Goal: Book appointment/travel/reservation

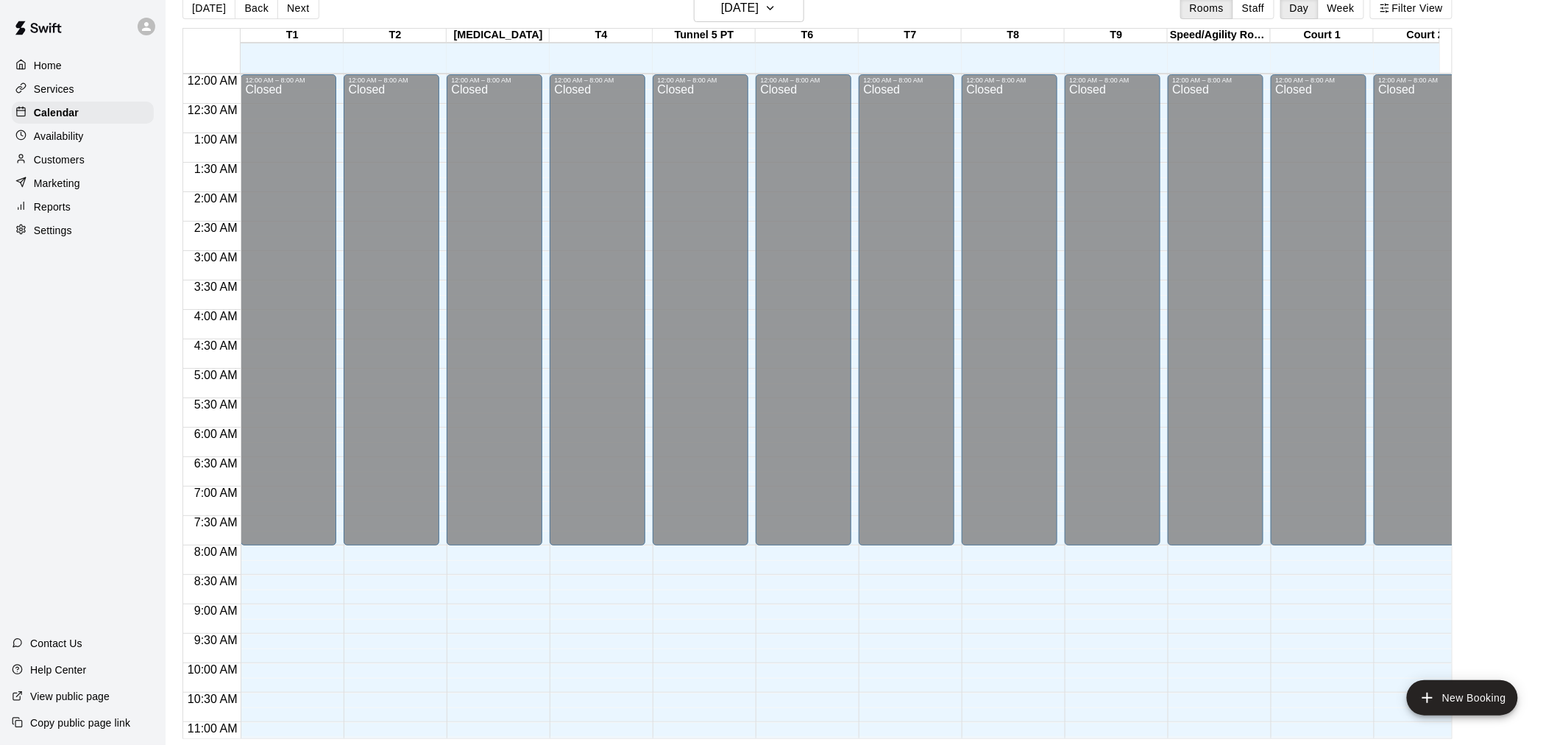
scroll to position [761, 0]
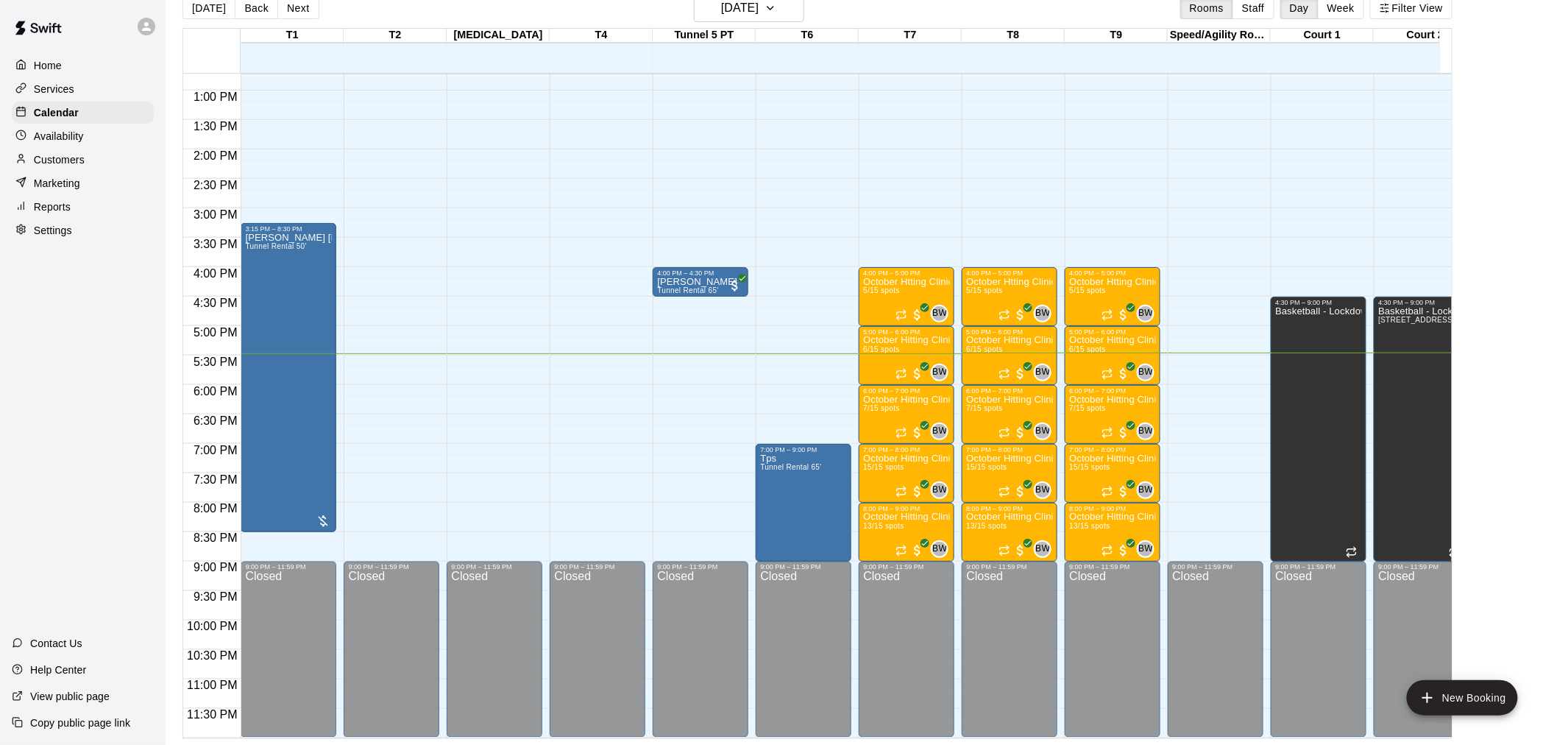
click at [609, 439] on div "12:00 AM – 8:00 AM Closed 9:00 PM – 11:59 PM Closed" at bounding box center [598, 31] width 96 height 1413
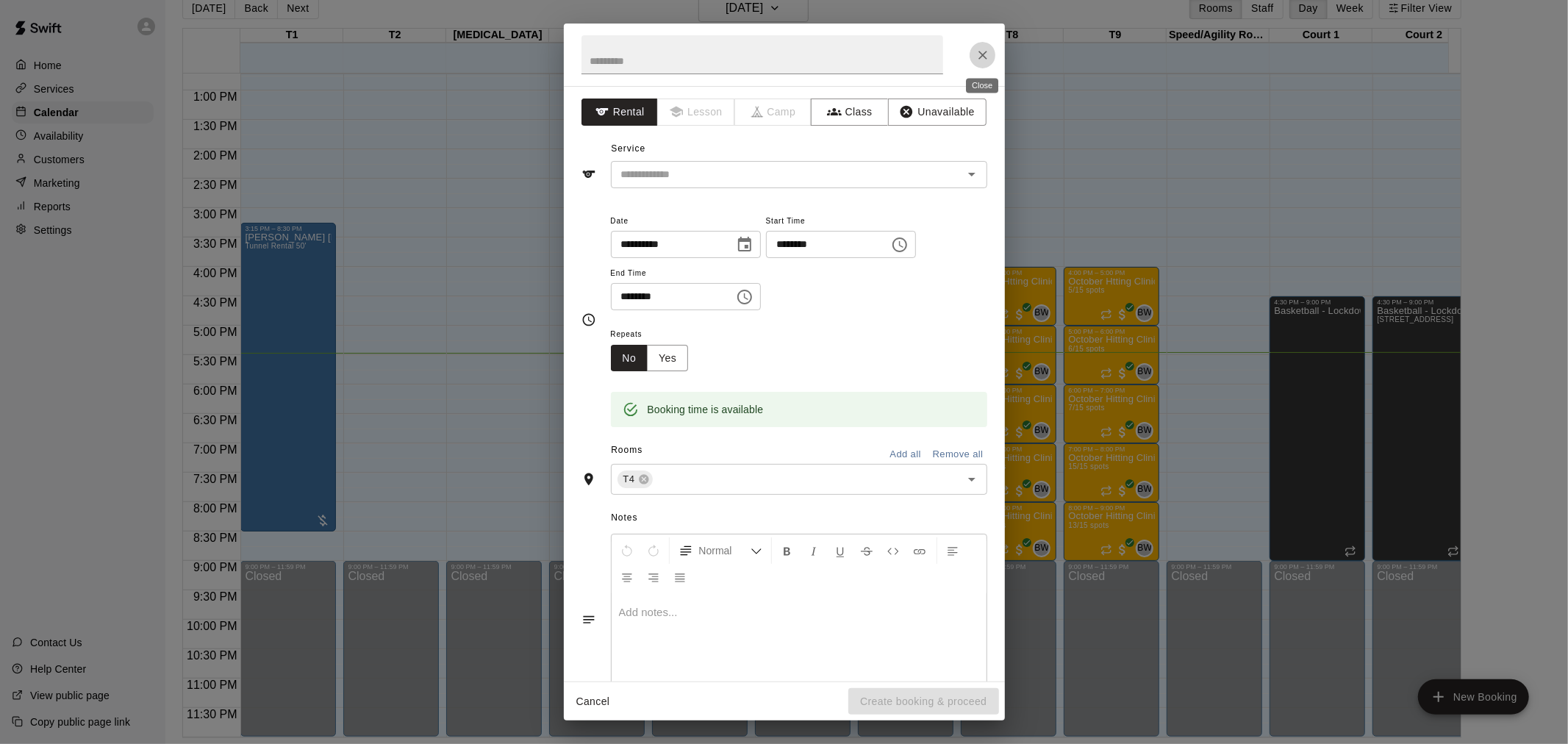
click at [986, 55] on icon "Close" at bounding box center [983, 55] width 15 height 15
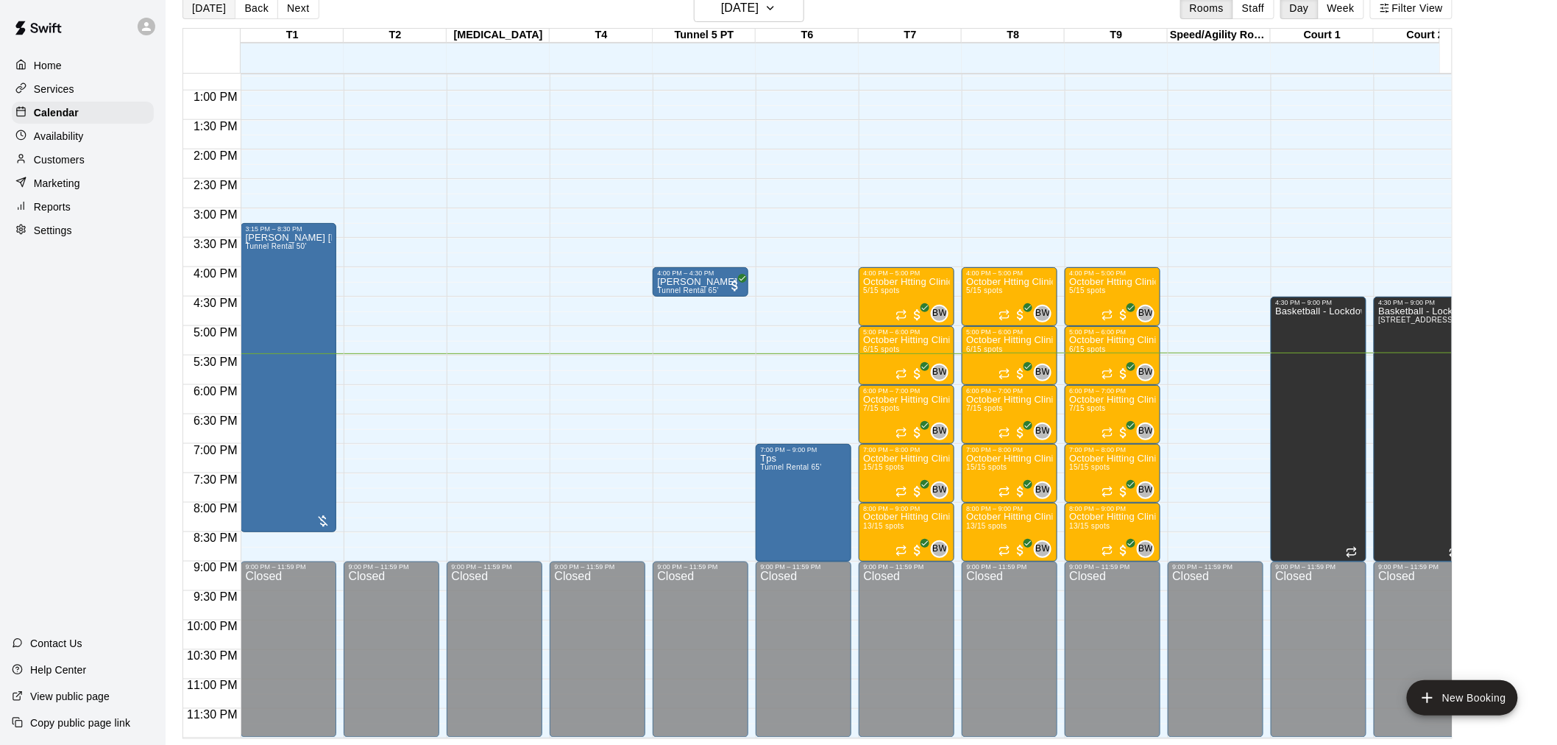
click at [204, 11] on button "[DATE]" at bounding box center [209, 8] width 53 height 22
click at [255, 13] on button "Back" at bounding box center [256, 8] width 43 height 22
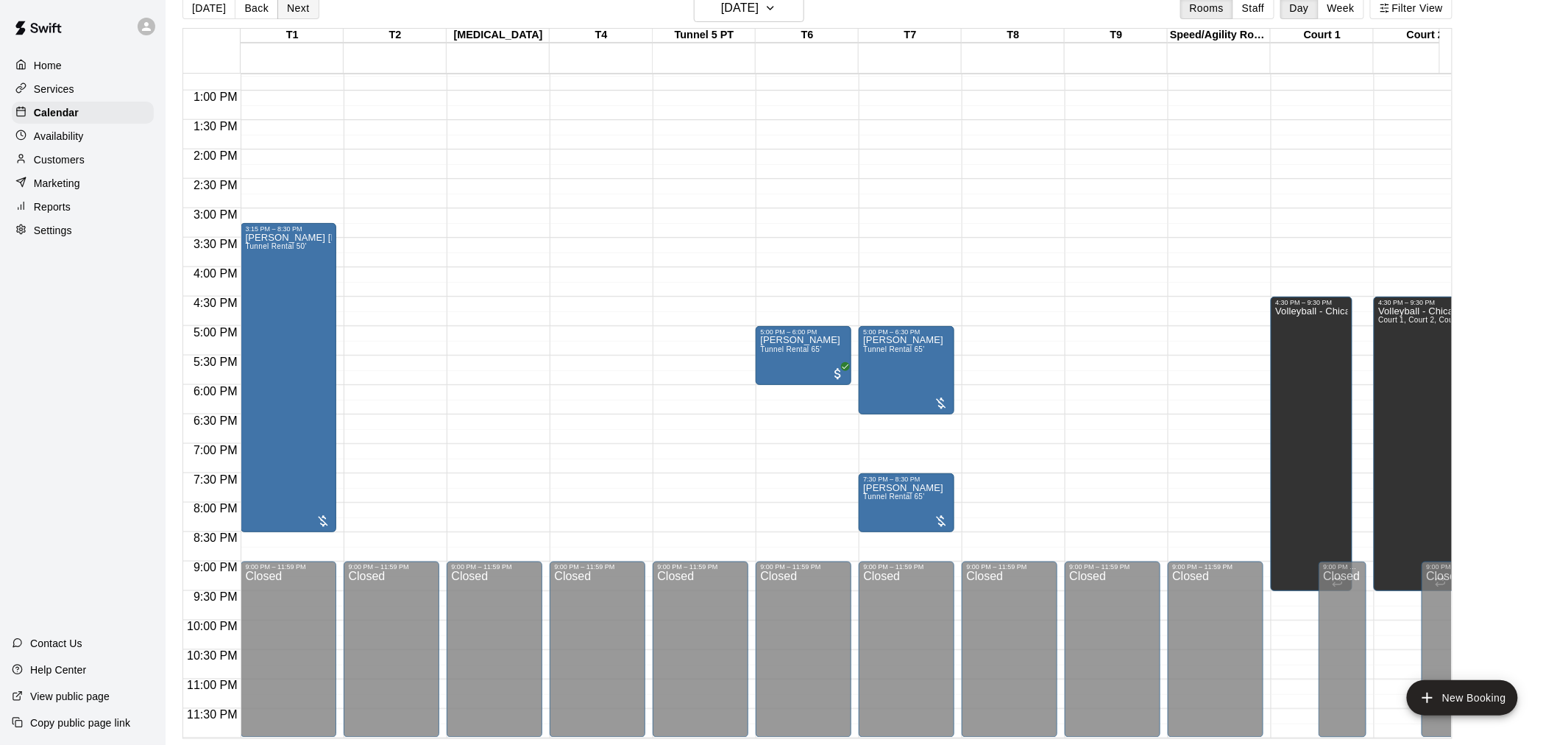
click at [296, 10] on button "Next" at bounding box center [297, 8] width 41 height 22
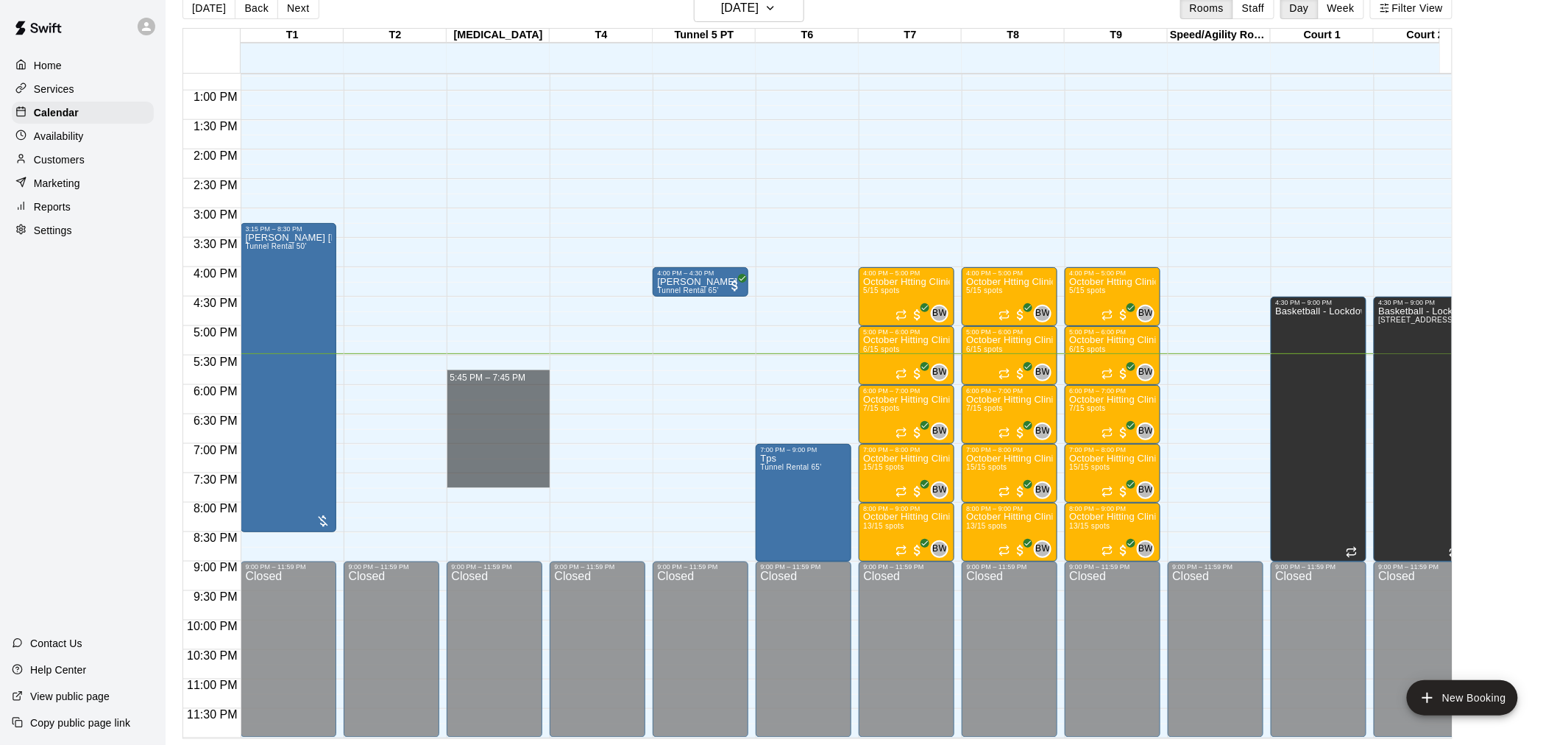
scroll to position [679, 0]
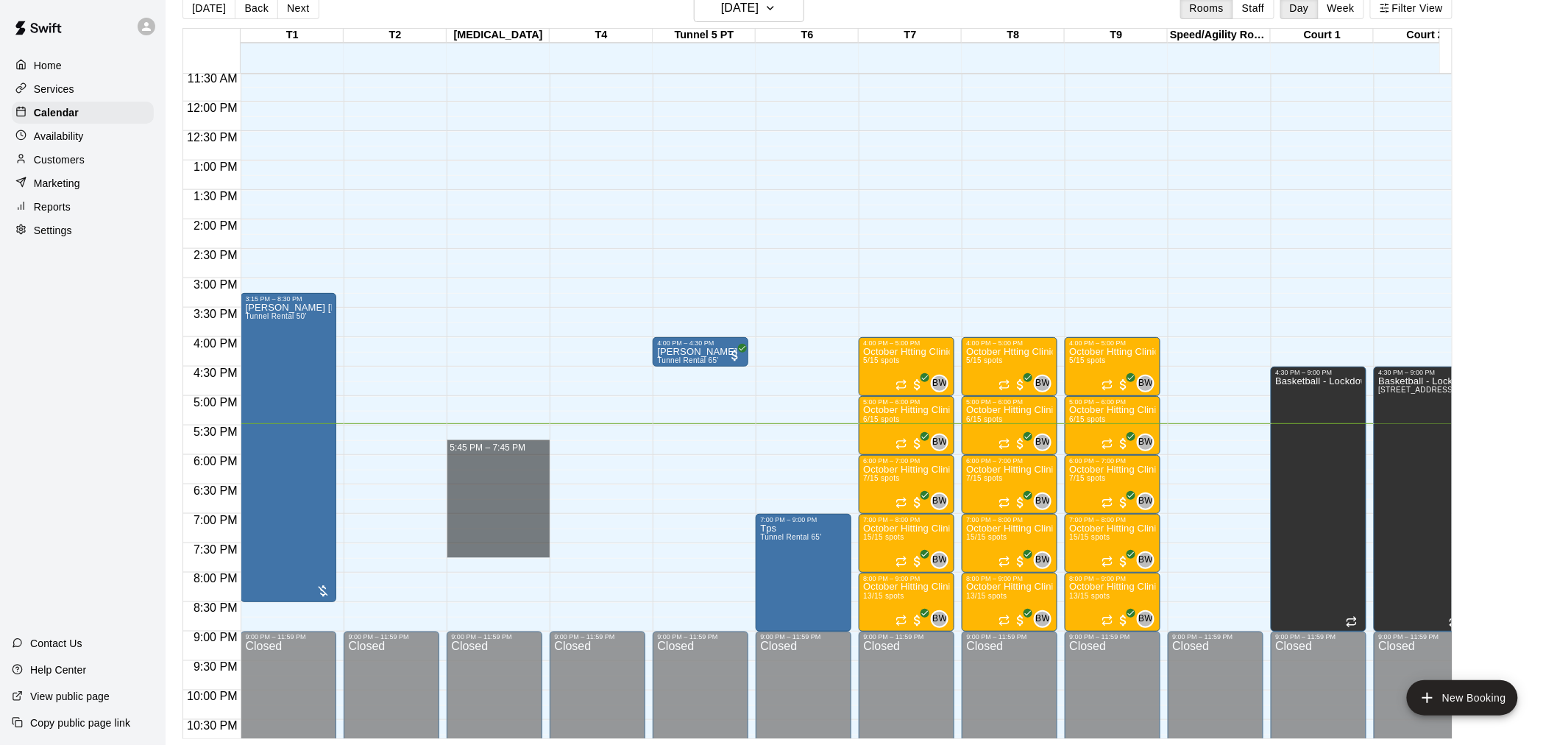
drag, startPoint x: 497, startPoint y: 359, endPoint x: 536, endPoint y: 462, distance: 110.2
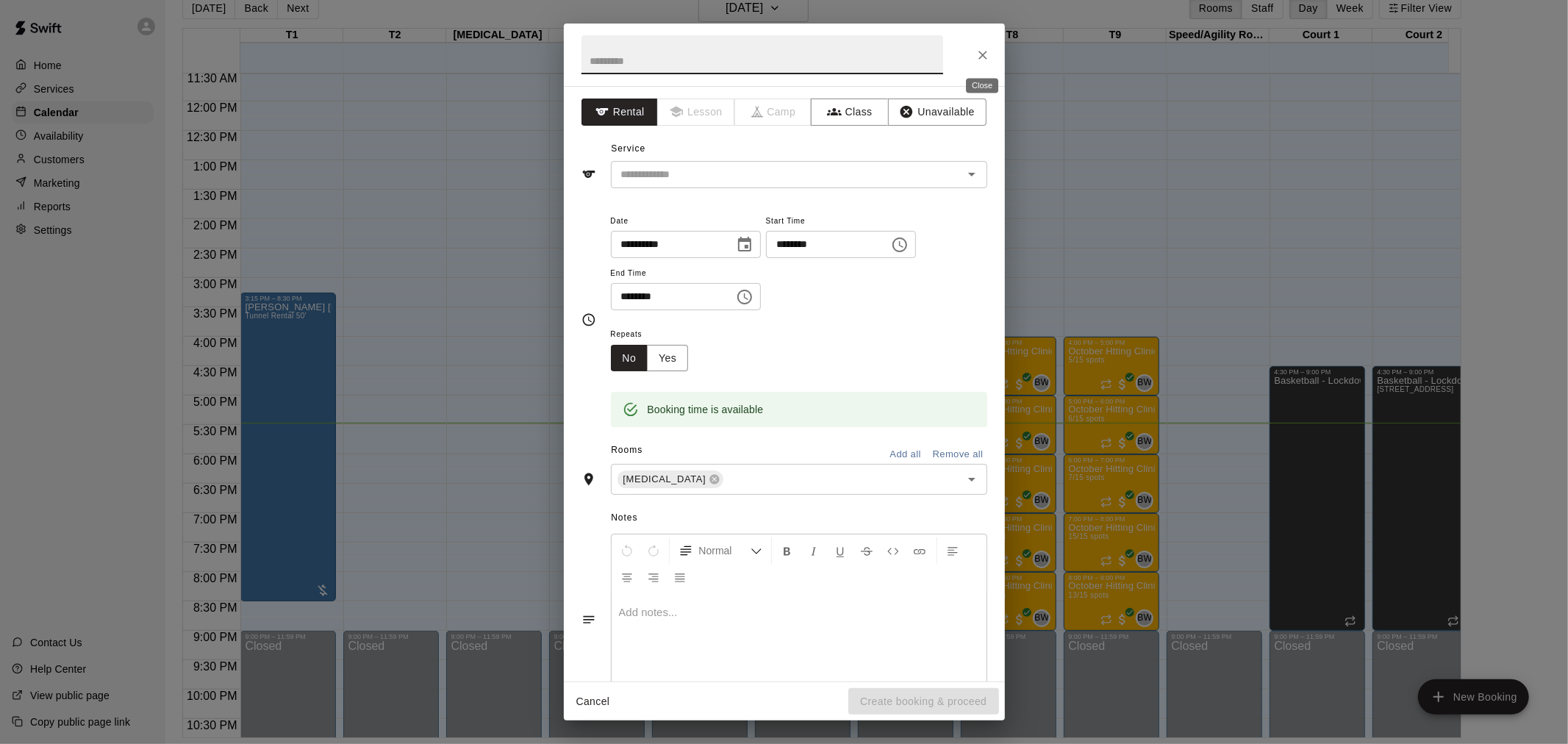
click at [976, 54] on icon "Close" at bounding box center [983, 55] width 15 height 15
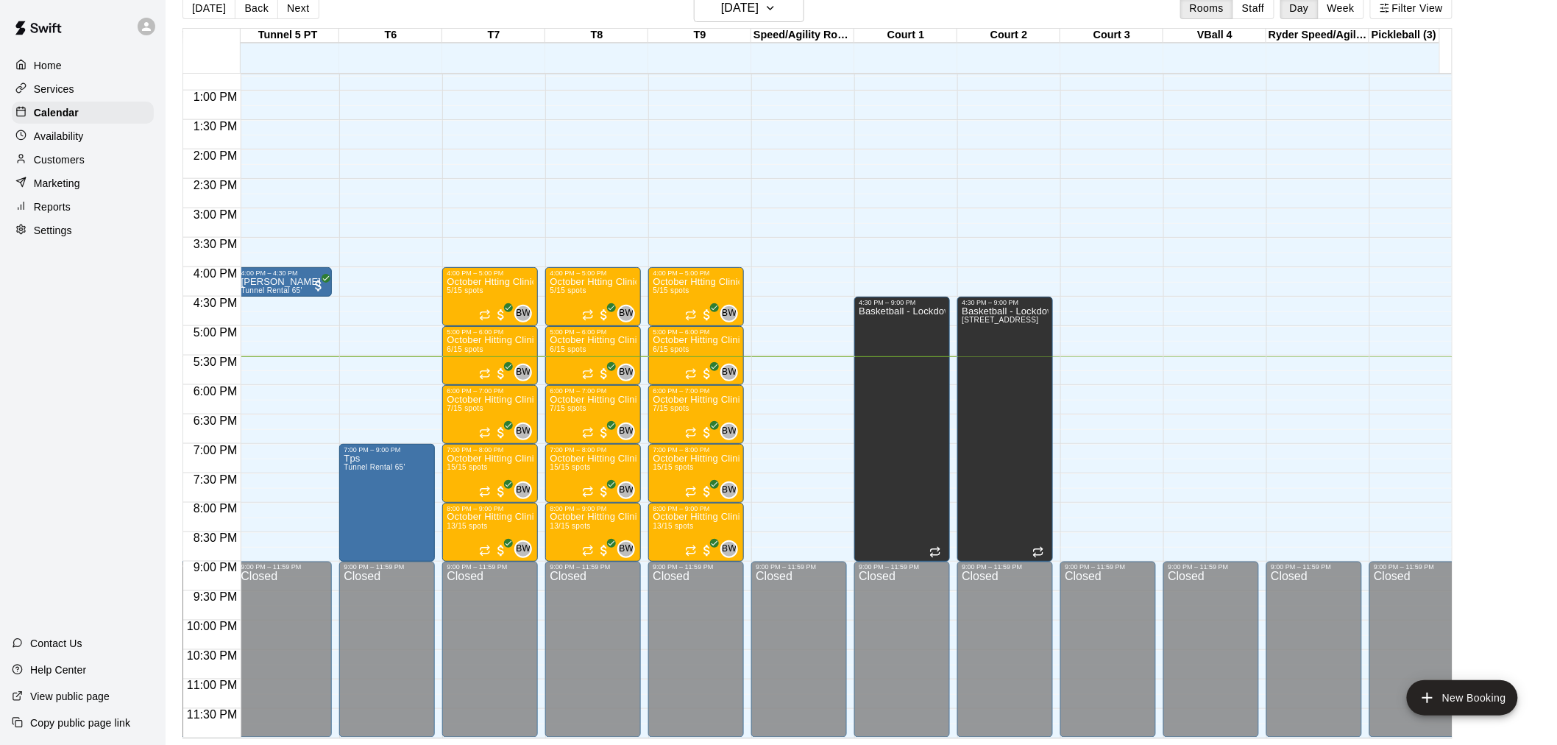
scroll to position [0, 437]
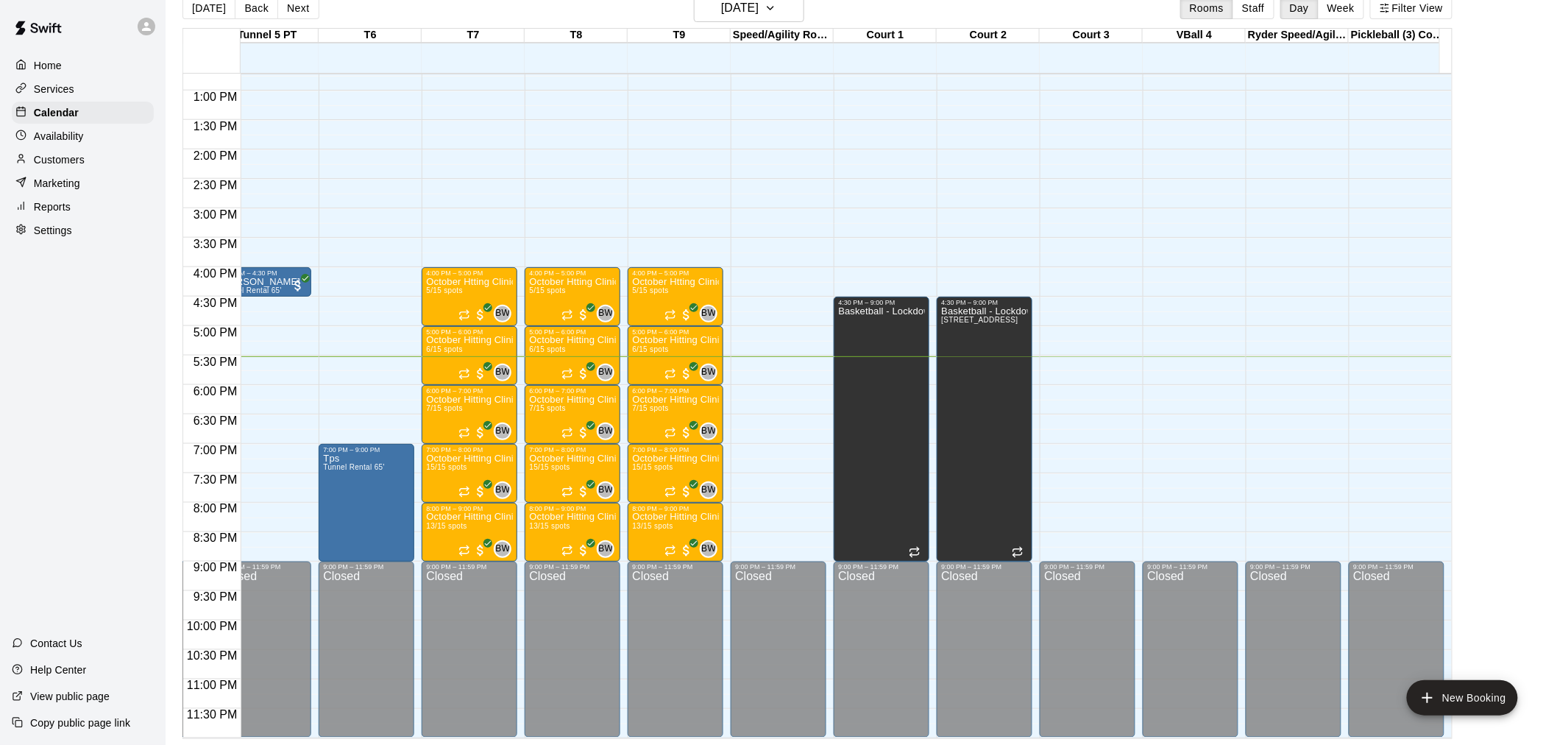
click at [297, 13] on button "Next" at bounding box center [297, 8] width 41 height 22
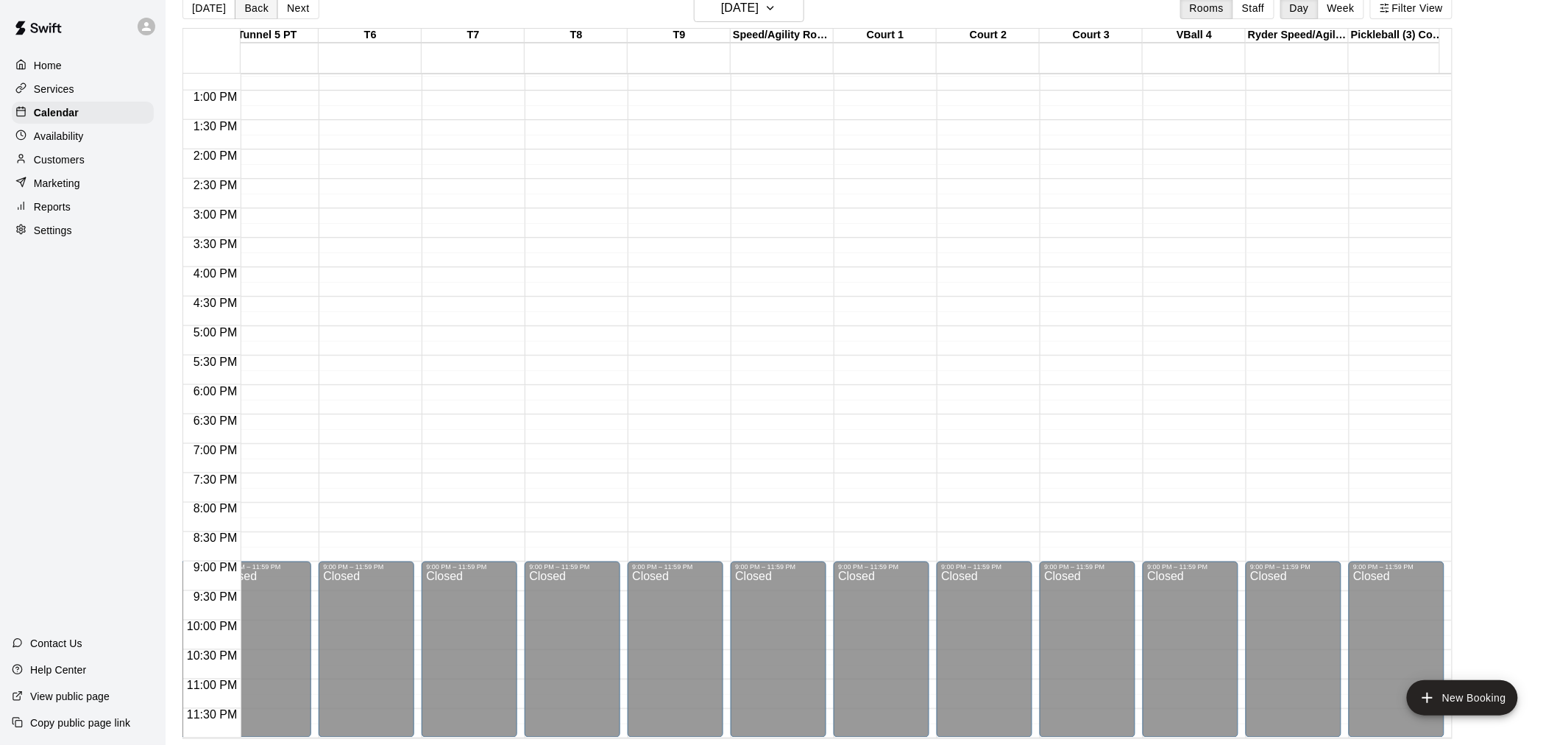
click at [243, 10] on button "Back" at bounding box center [256, 8] width 43 height 22
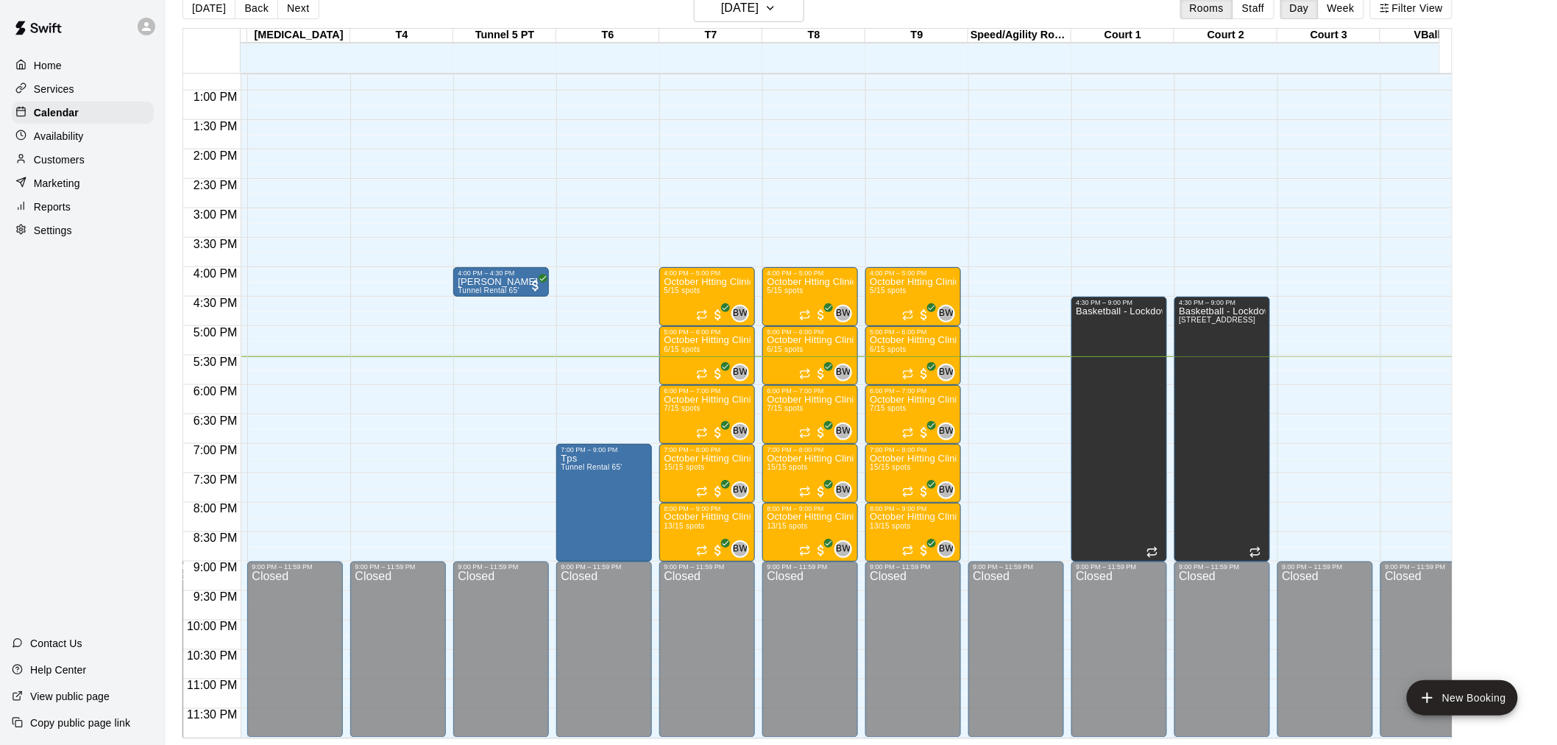
scroll to position [0, 0]
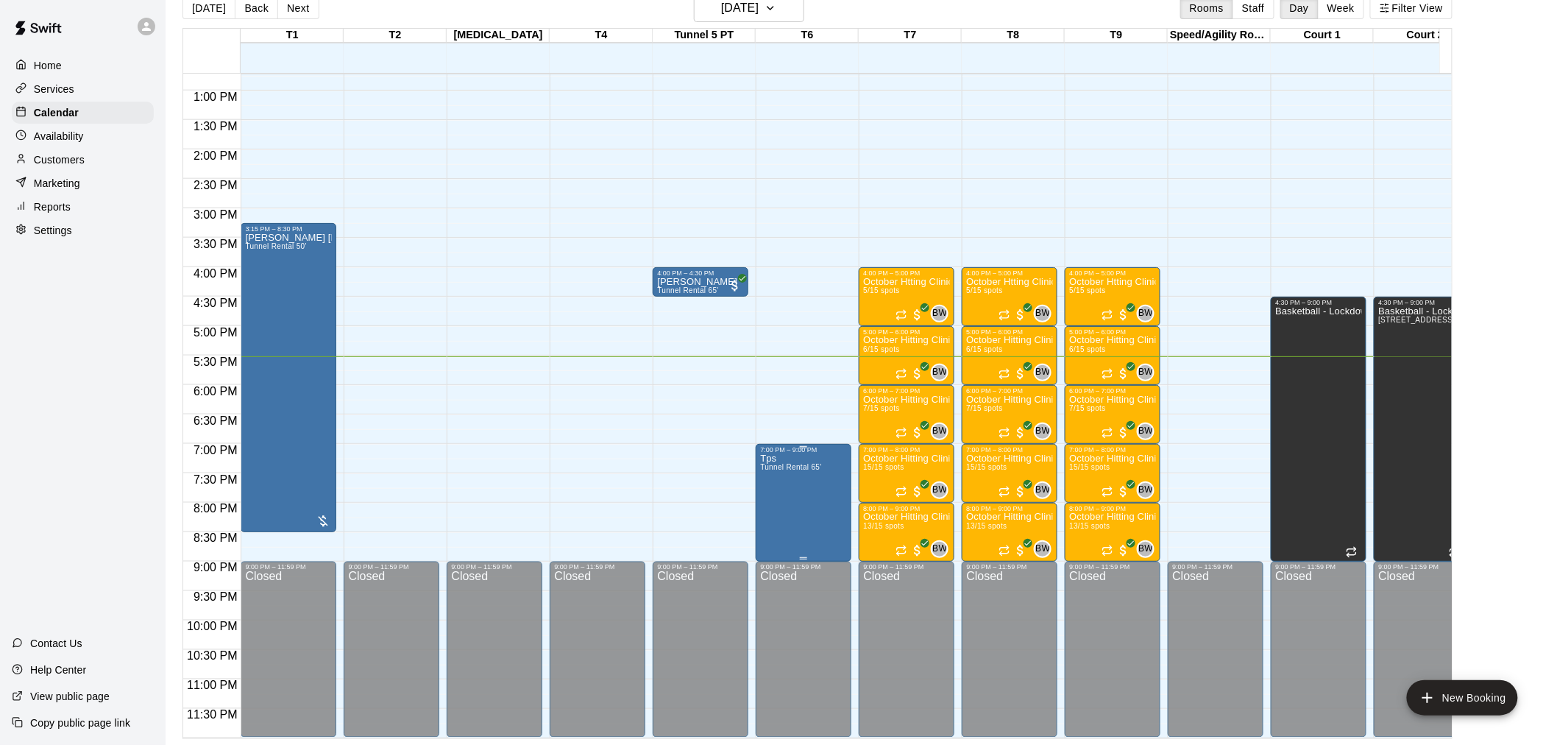
click at [790, 463] on span "Tunnel Rental 65'" at bounding box center [790, 467] width 61 height 8
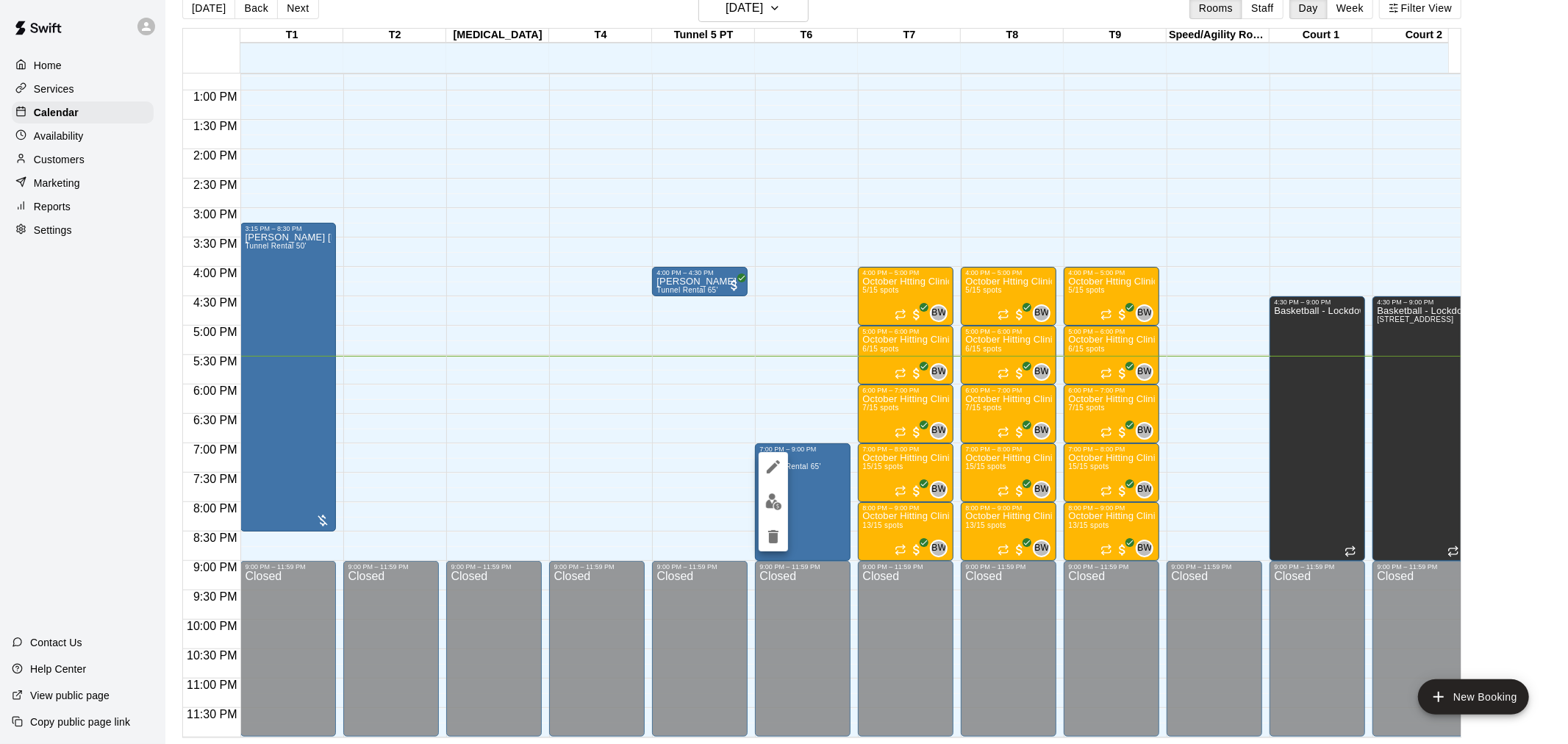
click at [622, 406] on div at bounding box center [784, 372] width 1568 height 744
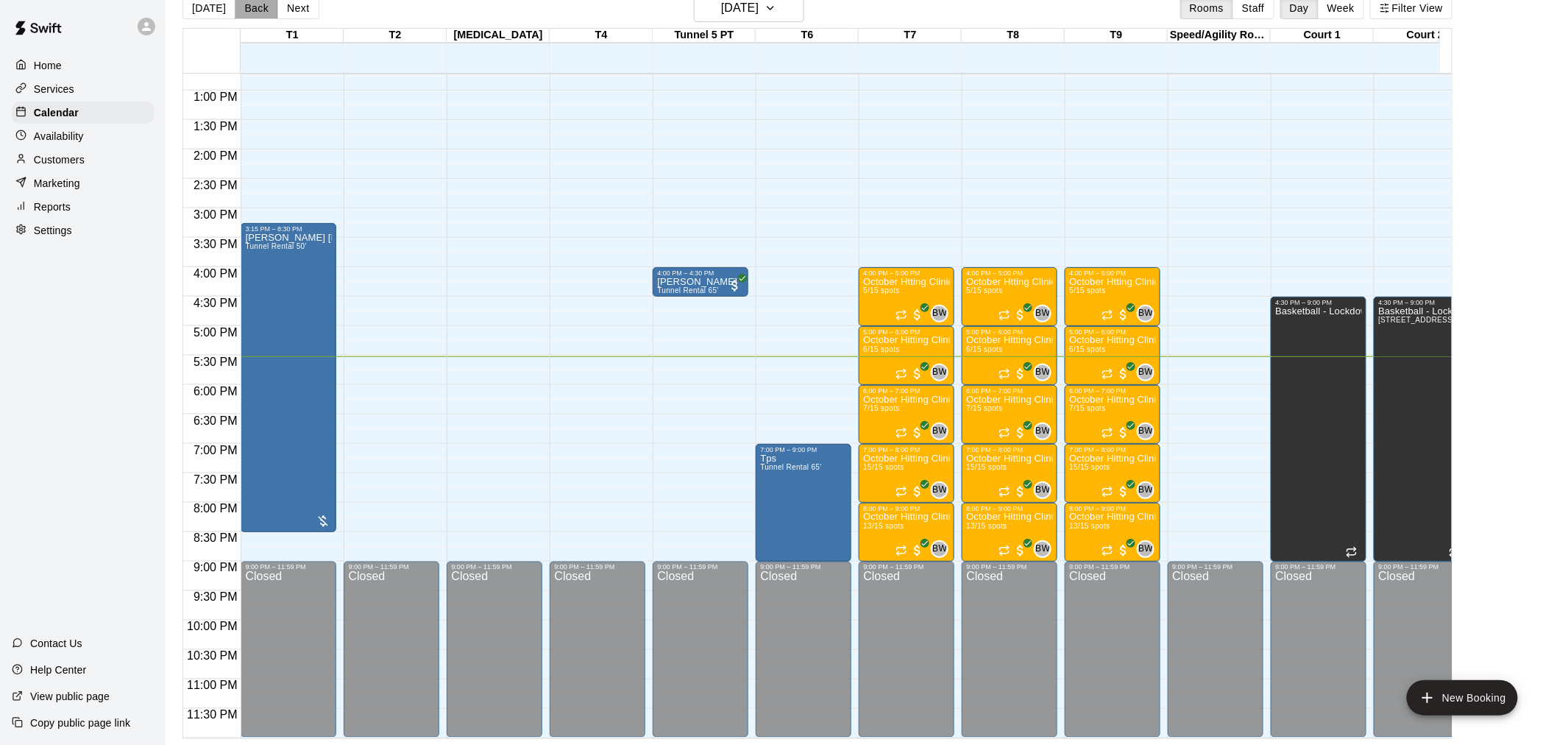
click at [255, 13] on button "Back" at bounding box center [256, 8] width 43 height 22
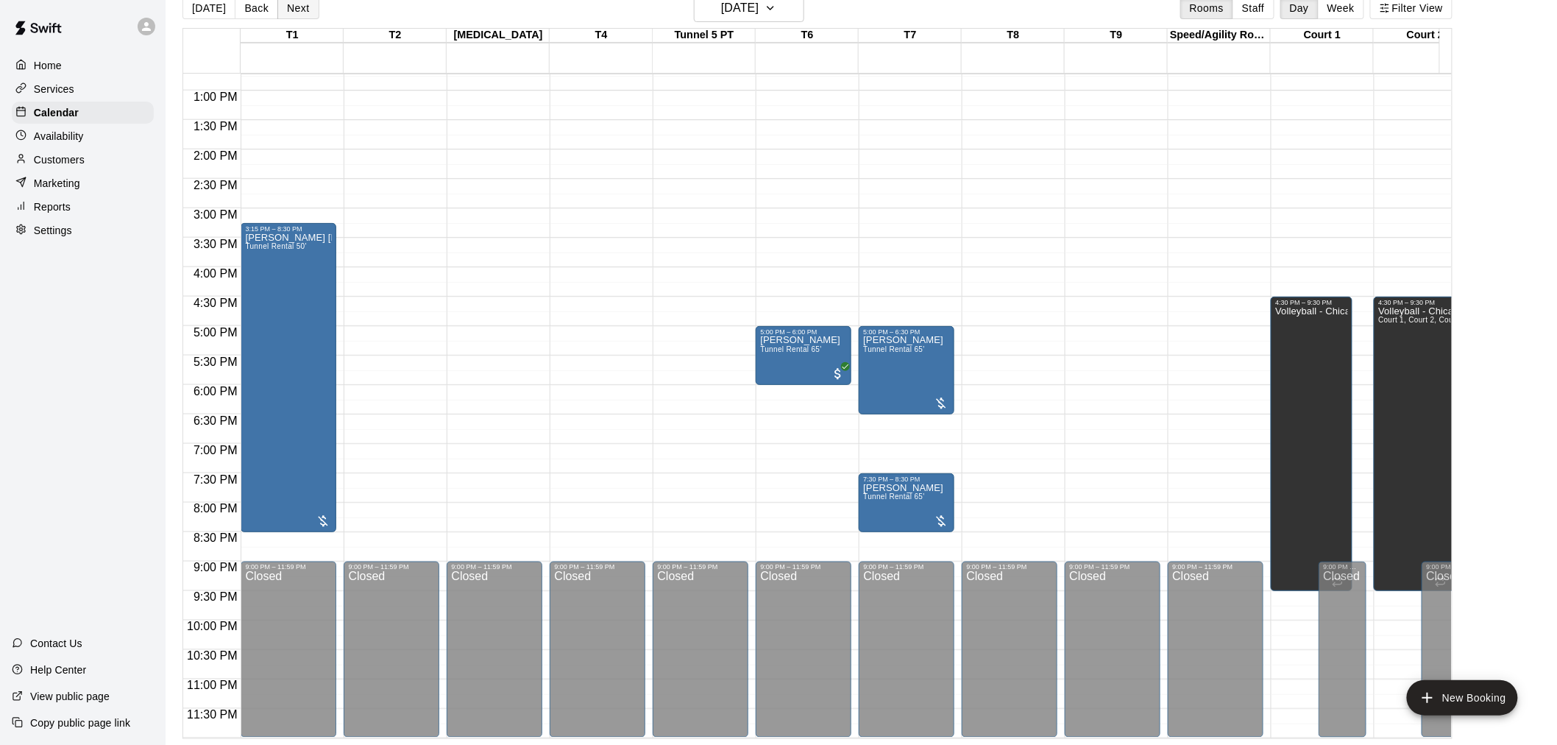
click at [299, 5] on button "Next" at bounding box center [297, 8] width 41 height 22
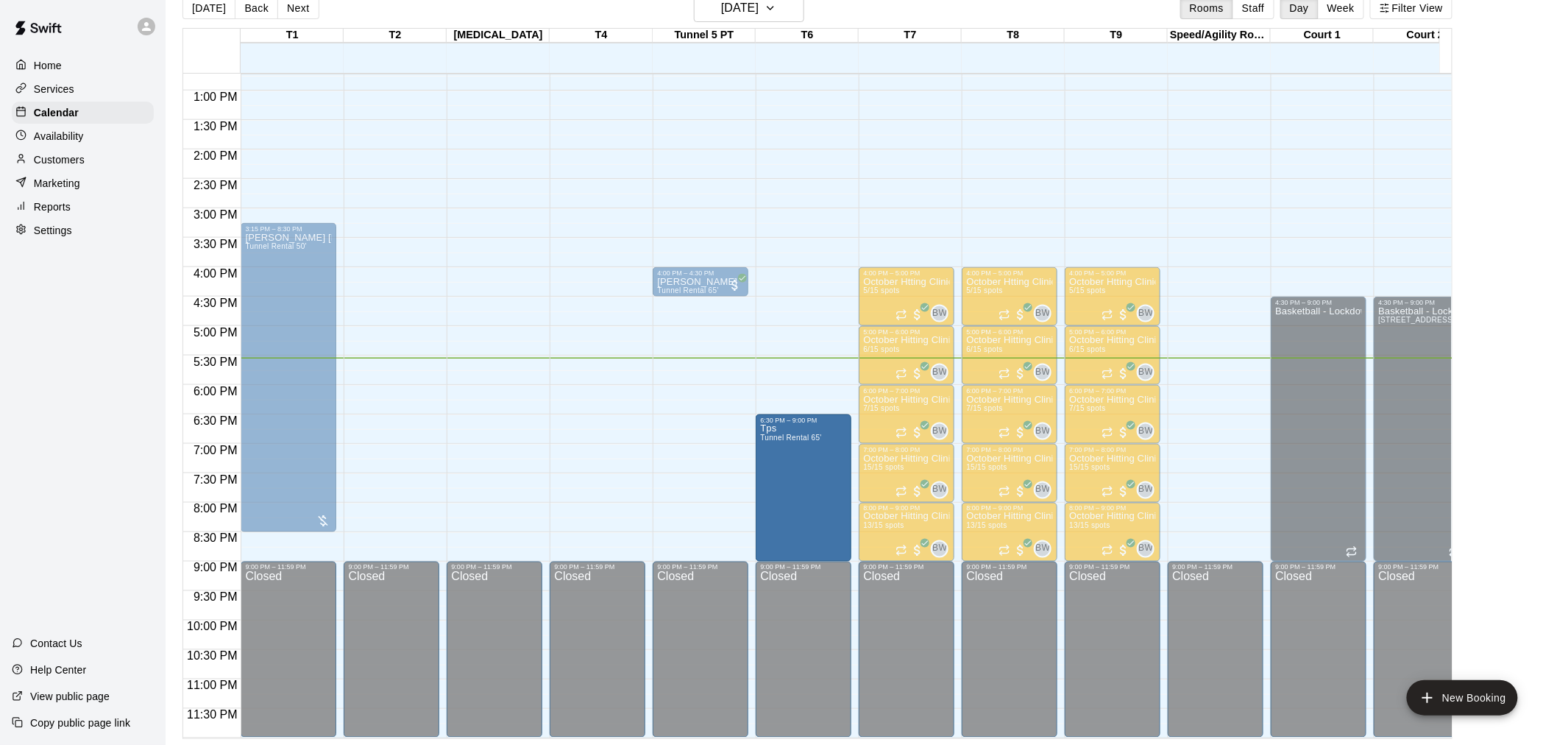
drag, startPoint x: 803, startPoint y: 434, endPoint x: 800, endPoint y: 410, distance: 24.5
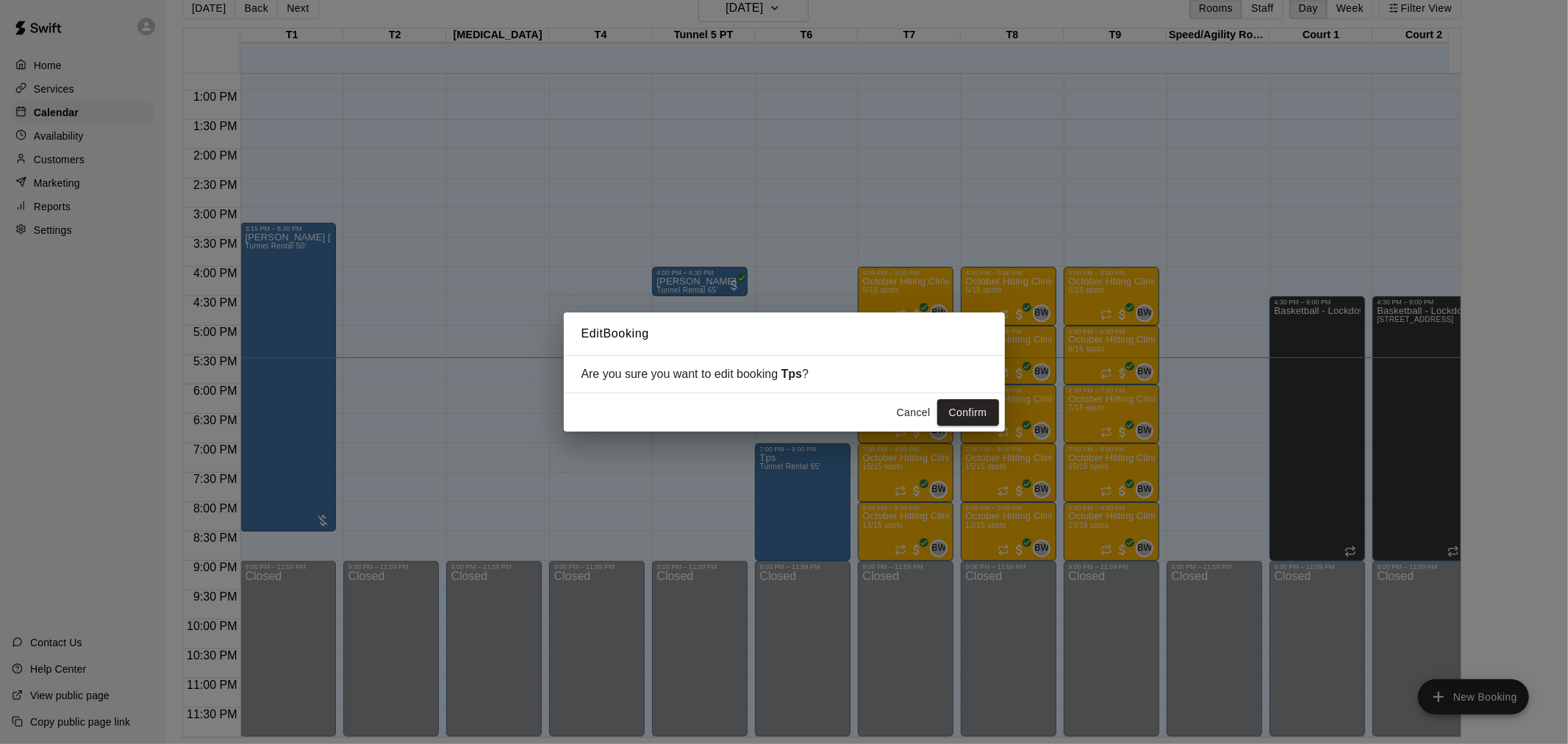
click at [915, 413] on button "Cancel" at bounding box center [913, 412] width 47 height 27
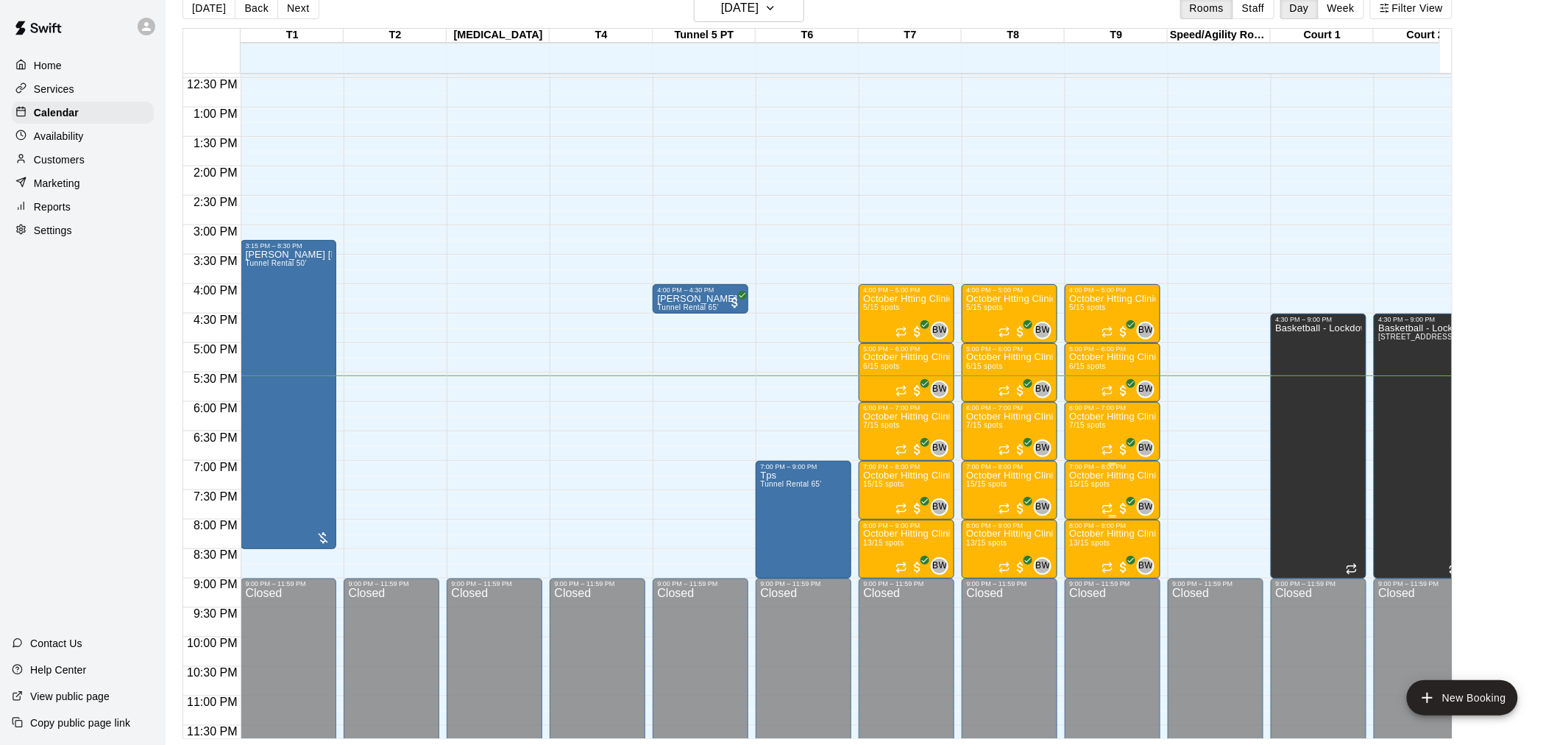
scroll to position [761, 0]
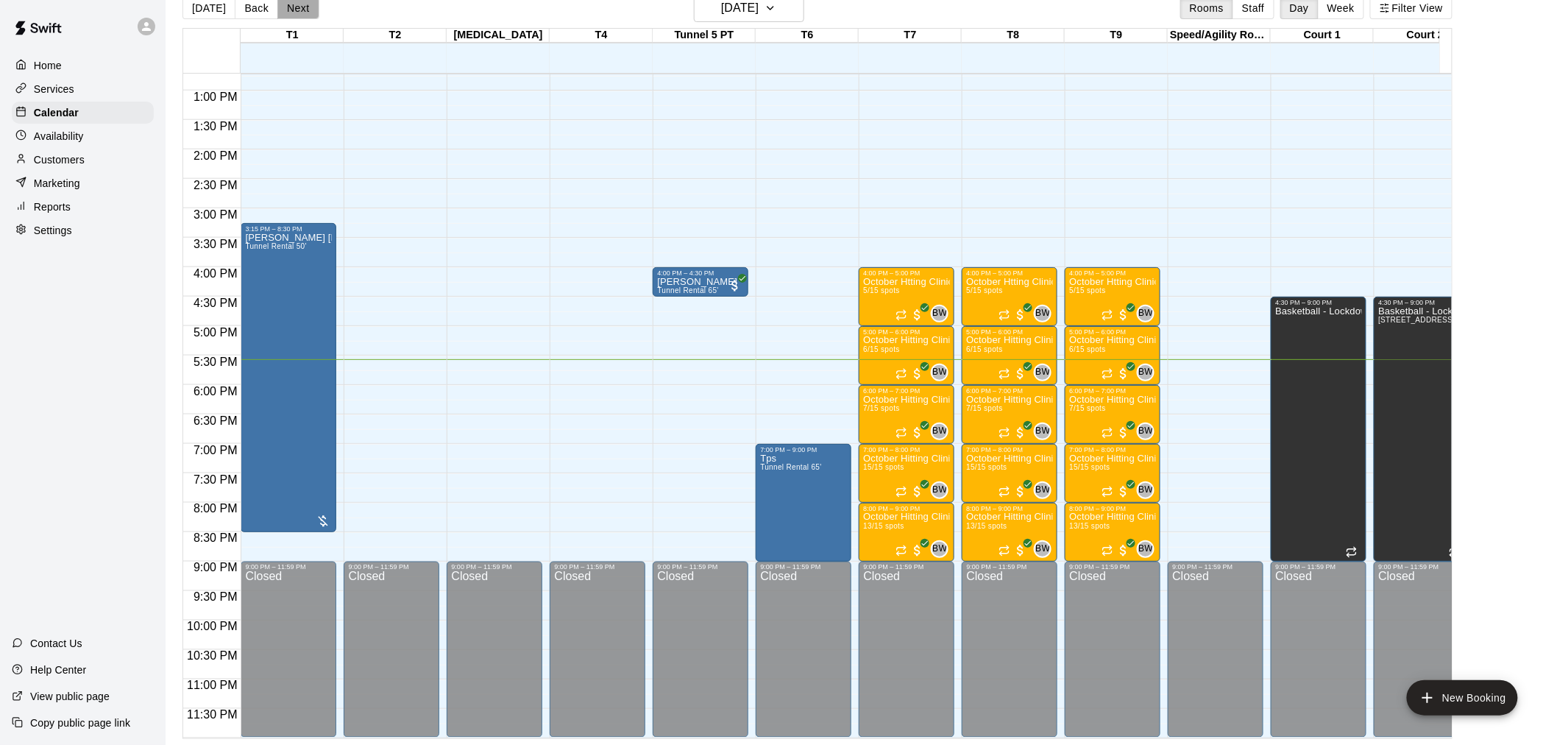
click at [291, 11] on button "Next" at bounding box center [297, 8] width 41 height 22
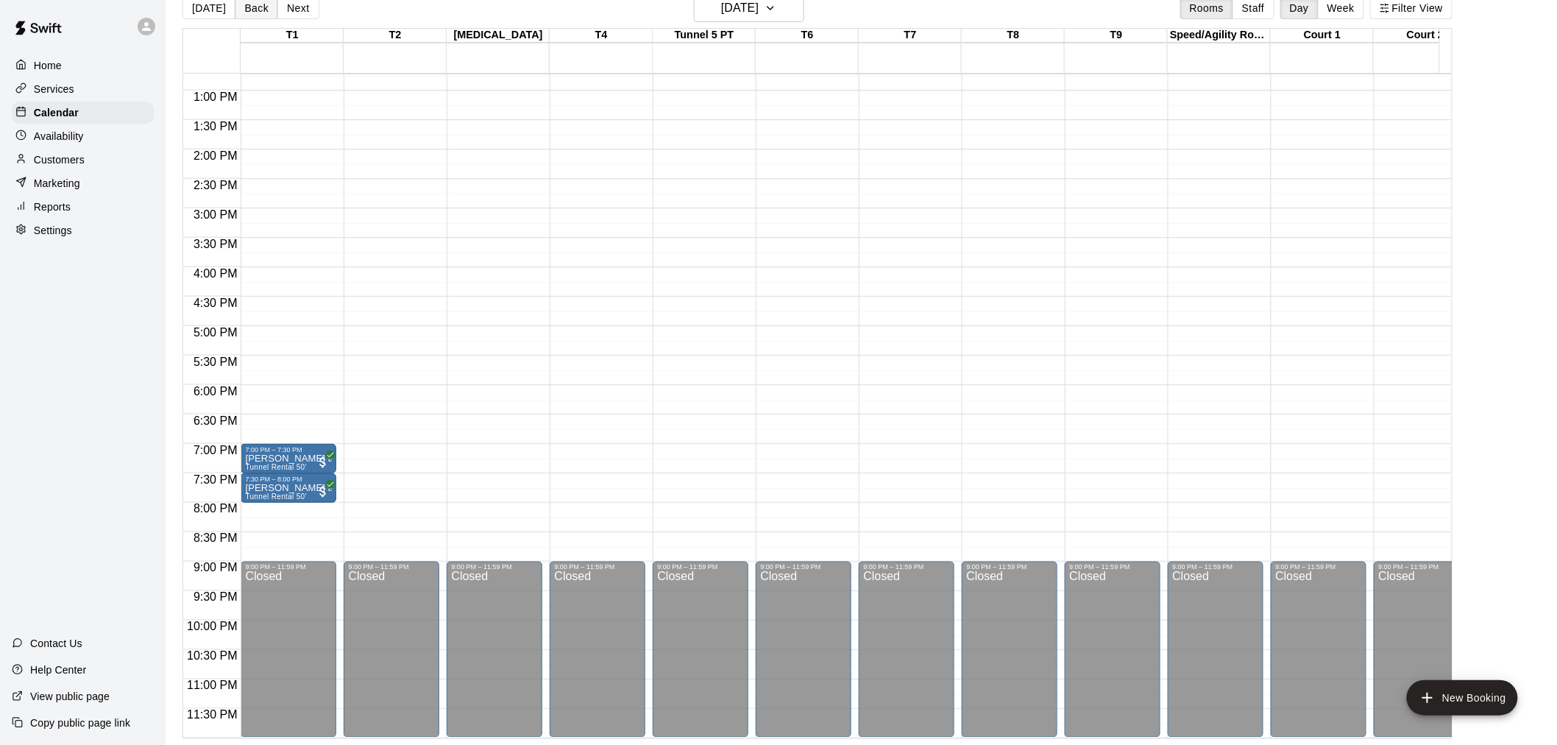
click at [258, 15] on button "Back" at bounding box center [256, 8] width 43 height 22
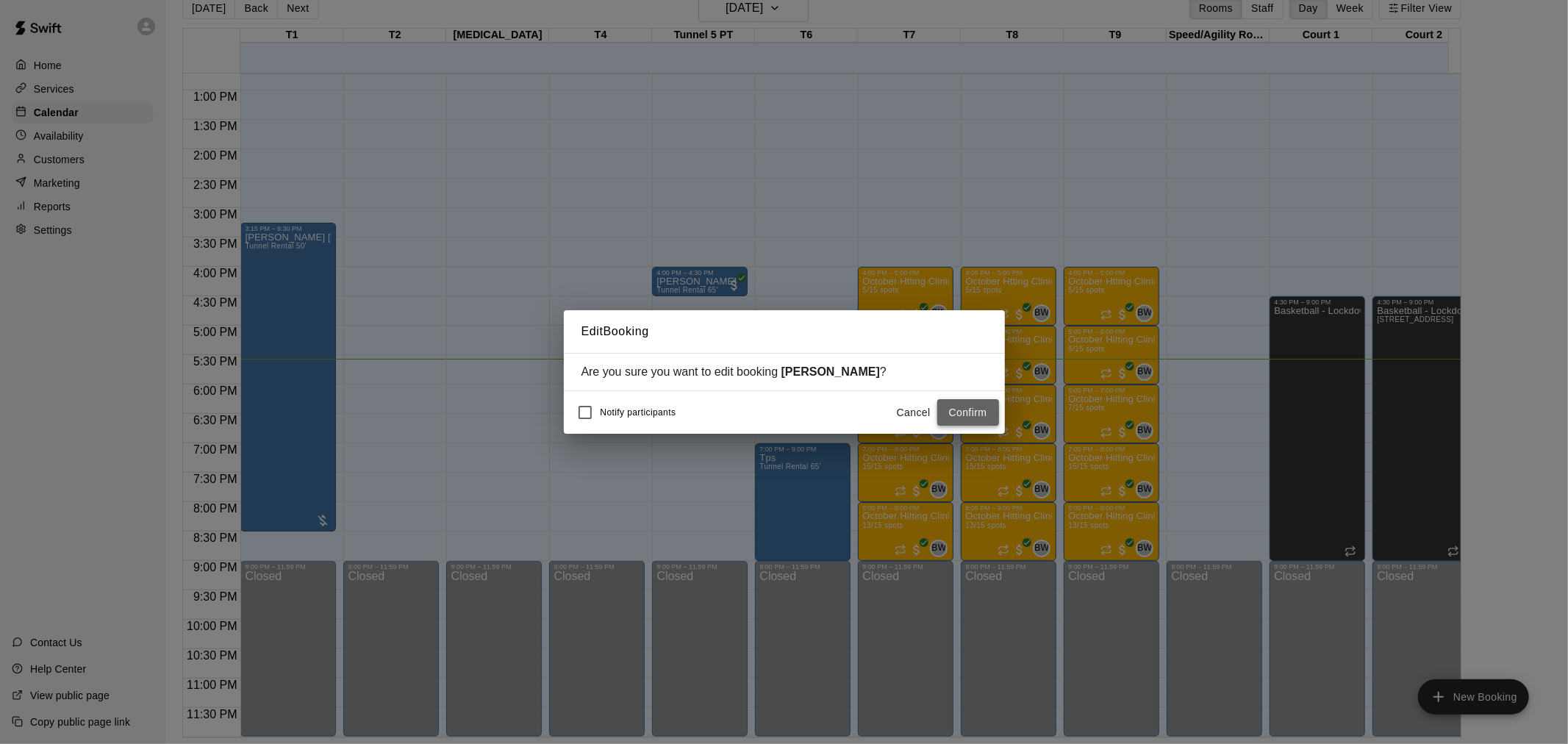
click at [976, 414] on button "Confirm" at bounding box center [968, 412] width 62 height 27
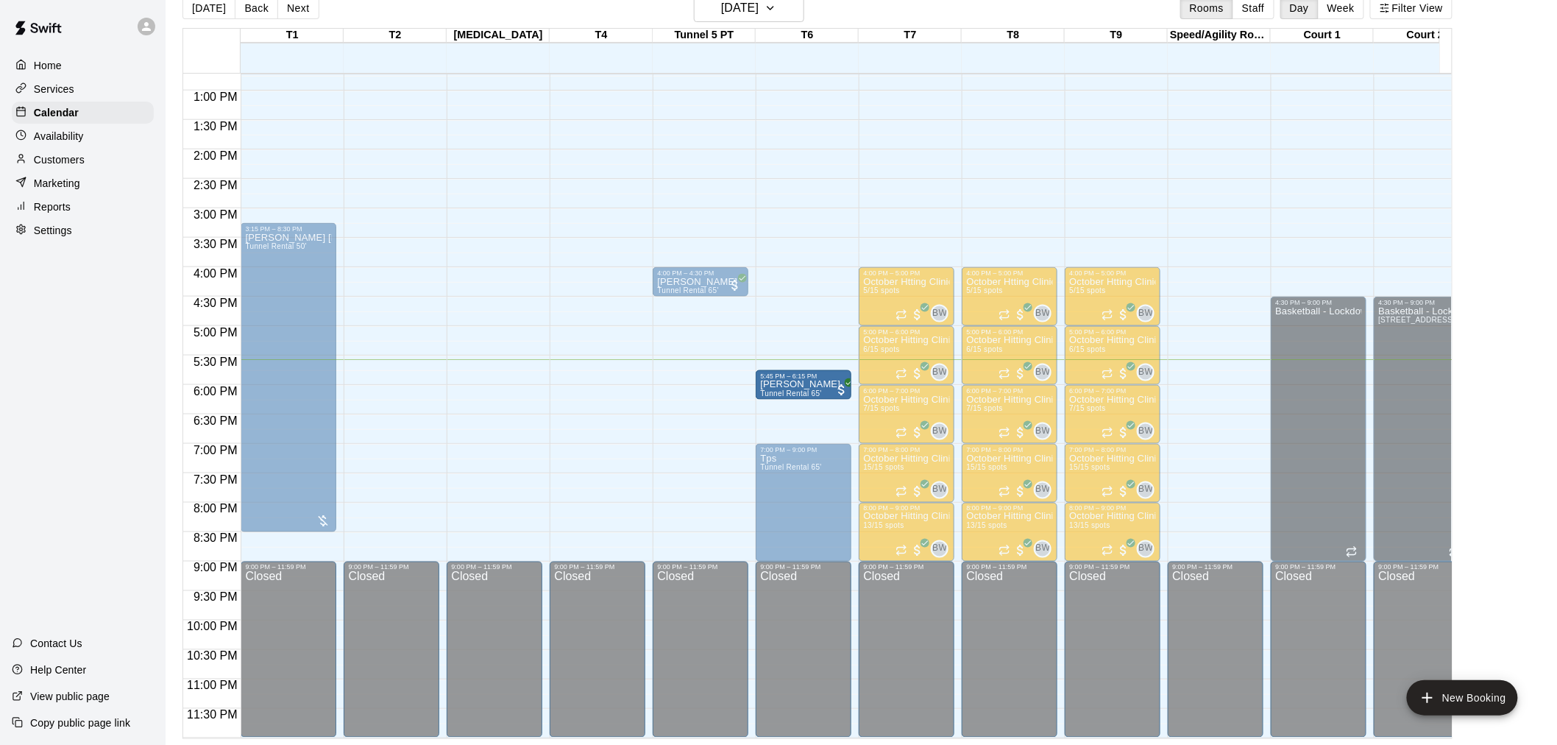
drag, startPoint x: 802, startPoint y: 399, endPoint x: 802, endPoint y: 391, distance: 8.1
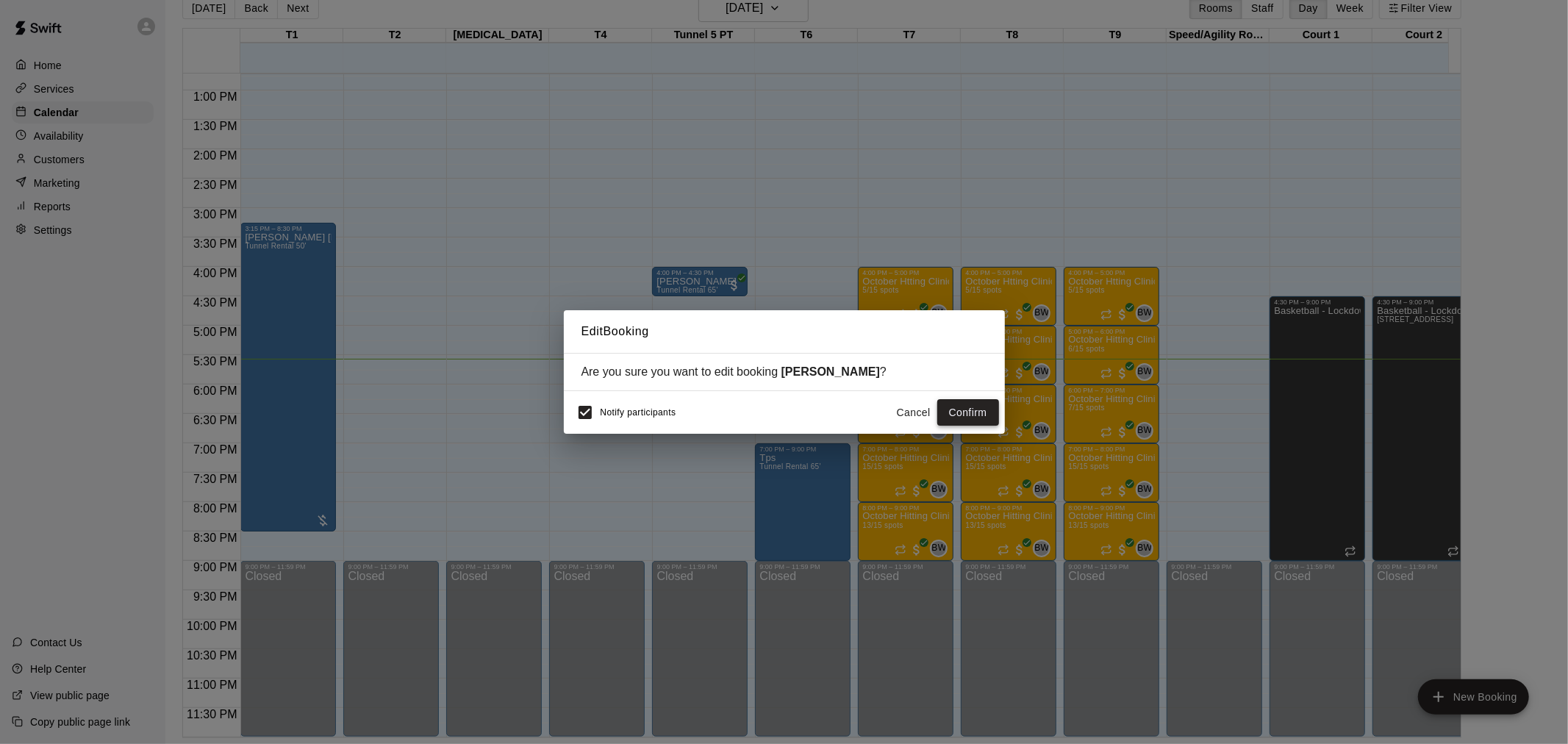
click at [949, 414] on button "Confirm" at bounding box center [968, 412] width 62 height 27
